Goal: Task Accomplishment & Management: Manage account settings

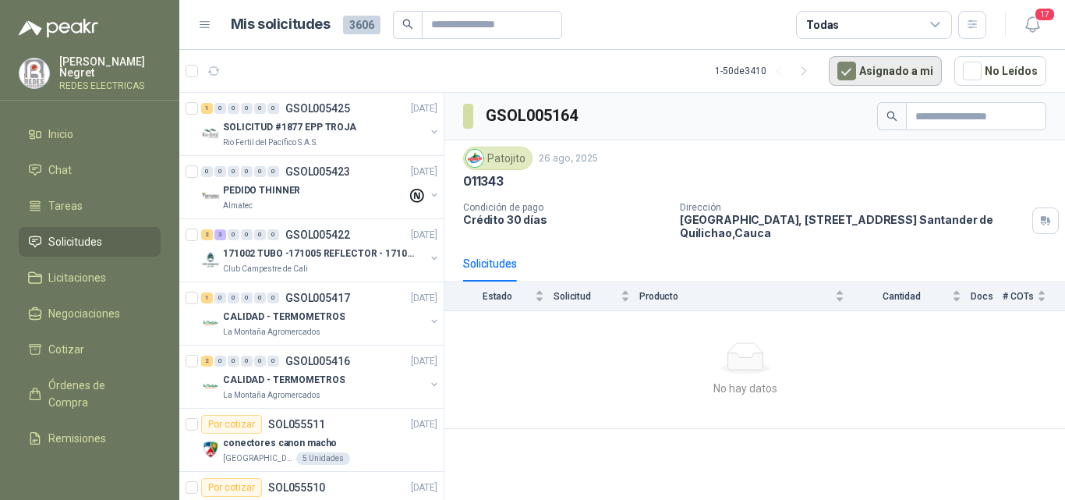
click at [869, 65] on button "Asignado a mi" at bounding box center [885, 71] width 113 height 30
click at [217, 66] on icon "button" at bounding box center [213, 71] width 13 height 13
click at [211, 68] on icon "button" at bounding box center [213, 71] width 13 height 13
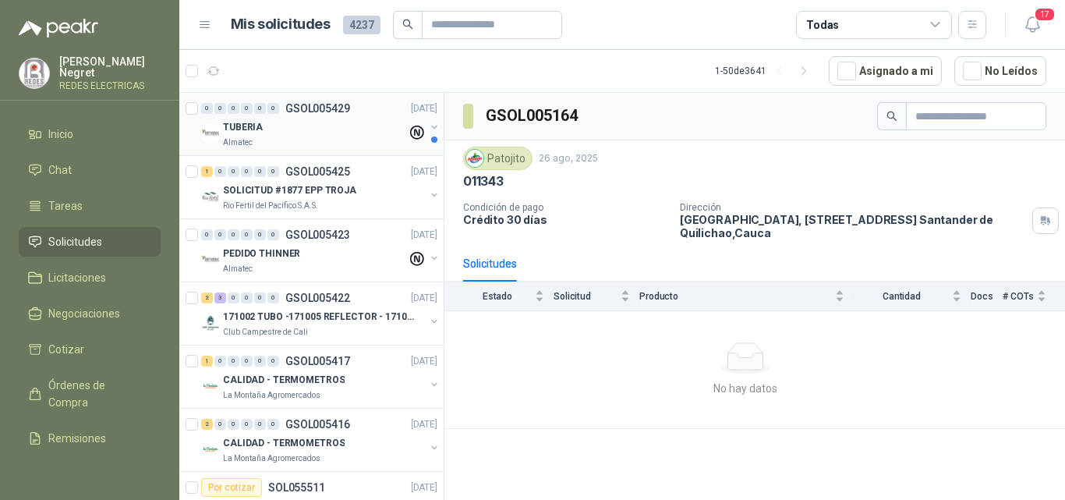
click at [349, 118] on div "TUBERIA" at bounding box center [315, 127] width 184 height 19
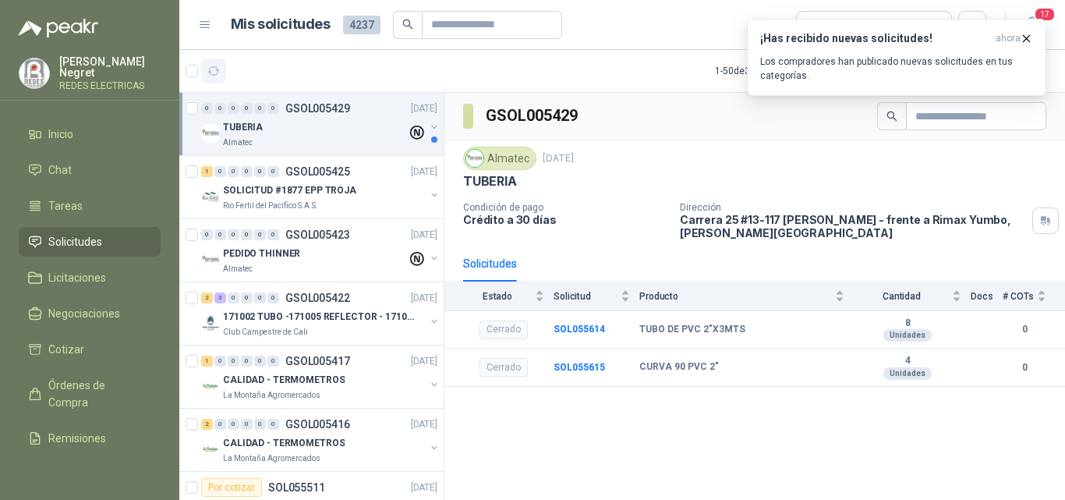
click at [207, 73] on icon "button" at bounding box center [213, 71] width 13 height 13
click at [213, 73] on icon "button" at bounding box center [213, 71] width 13 height 13
click at [1032, 41] on icon "button" at bounding box center [1026, 38] width 13 height 13
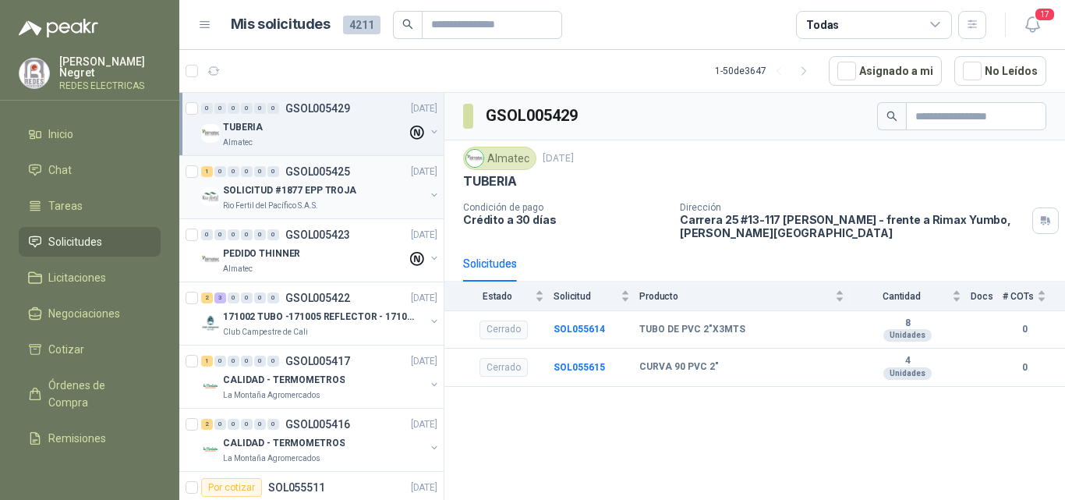
click at [290, 212] on div "1 0 0 0 0 0 GSOL005425 11/09/25 SOLICITUD #1877 EPP TROJA Rio Fertil del Pacífi…" at bounding box center [311, 187] width 264 height 63
click at [290, 201] on p "Rio Fertil del Pacífico S.A.S." at bounding box center [270, 206] width 95 height 12
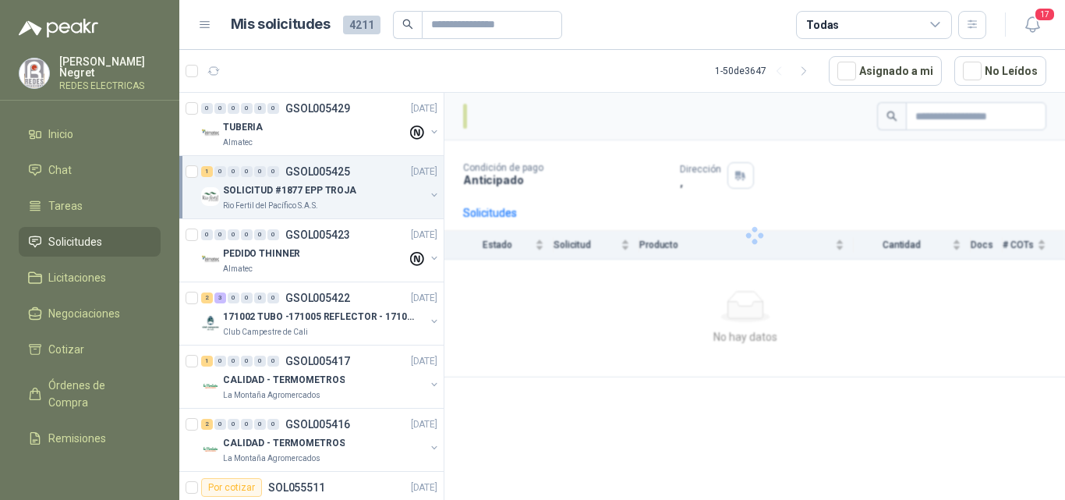
click at [290, 201] on p "Rio Fertil del Pacífico S.A.S." at bounding box center [270, 206] width 95 height 12
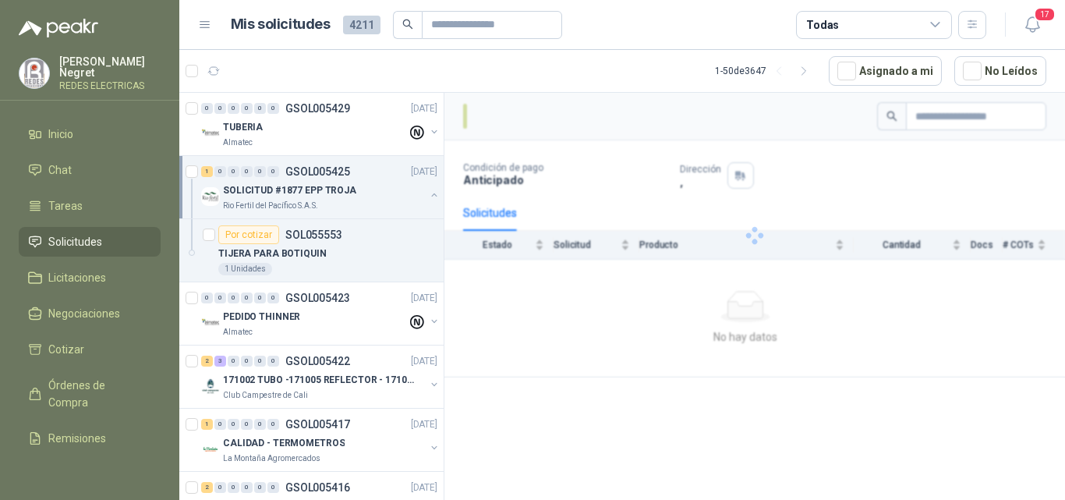
click at [290, 201] on p "Rio Fertil del Pacífico S.A.S." at bounding box center [270, 206] width 95 height 12
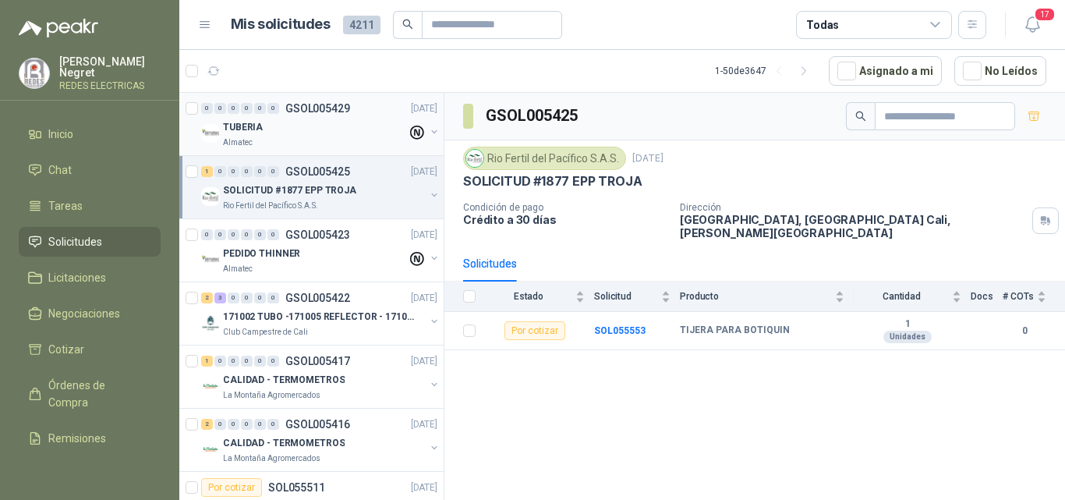
click at [336, 127] on div "TUBERIA" at bounding box center [315, 127] width 184 height 19
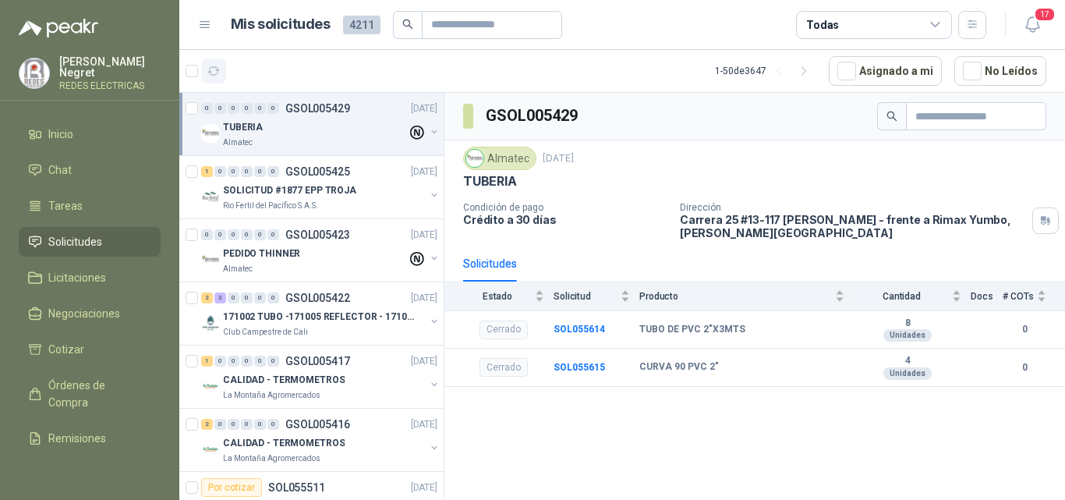
click at [216, 72] on icon "button" at bounding box center [213, 71] width 13 height 13
